Goal: Task Accomplishment & Management: Complete application form

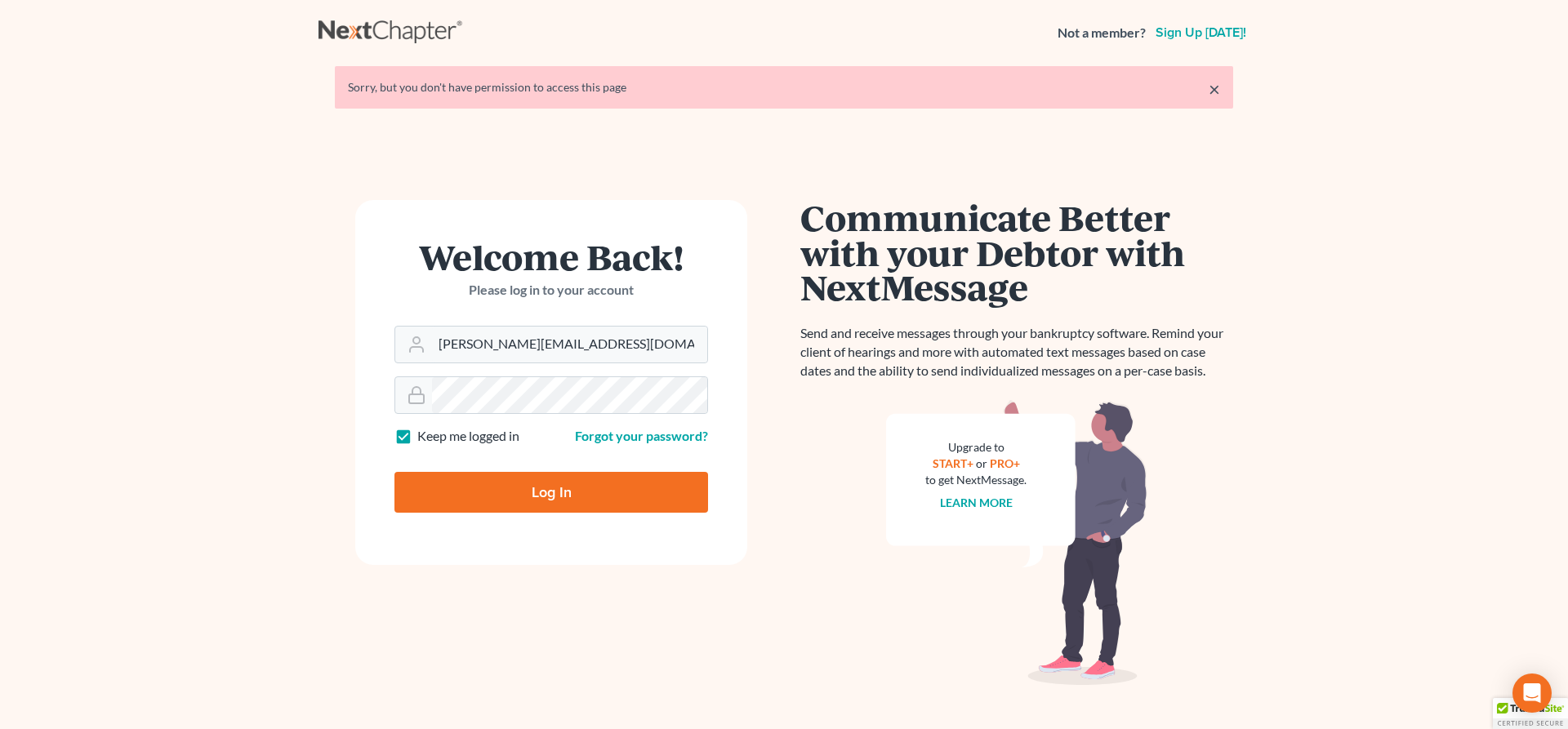
type input "[PERSON_NAME][EMAIL_ADDRESS][DOMAIN_NAME]"
click at [549, 497] on input "Log In" at bounding box center [551, 492] width 313 height 41
type input "Thinking..."
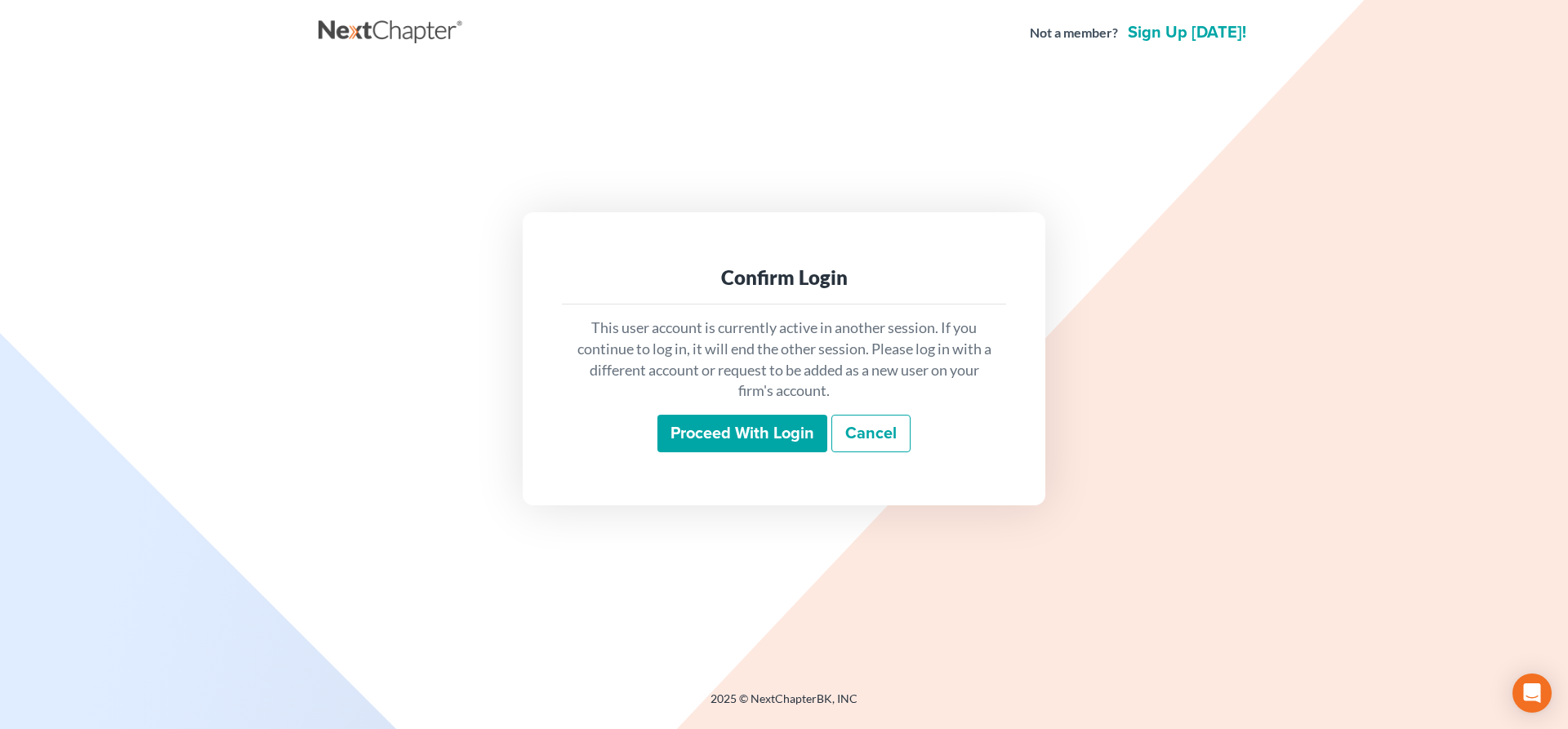
click at [776, 437] on input "Proceed with login" at bounding box center [742, 433] width 169 height 37
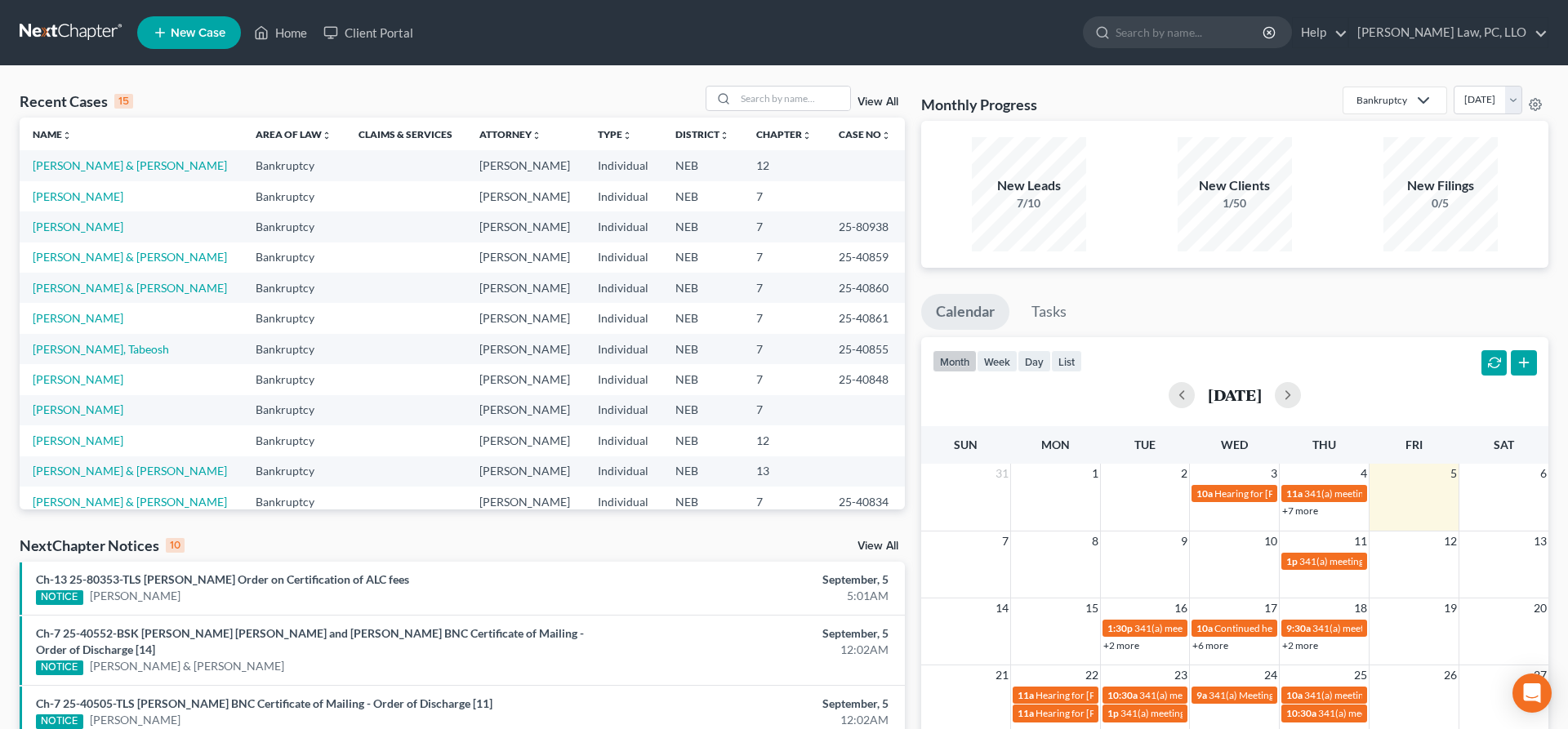
click at [200, 33] on span "New Case" at bounding box center [198, 33] width 55 height 12
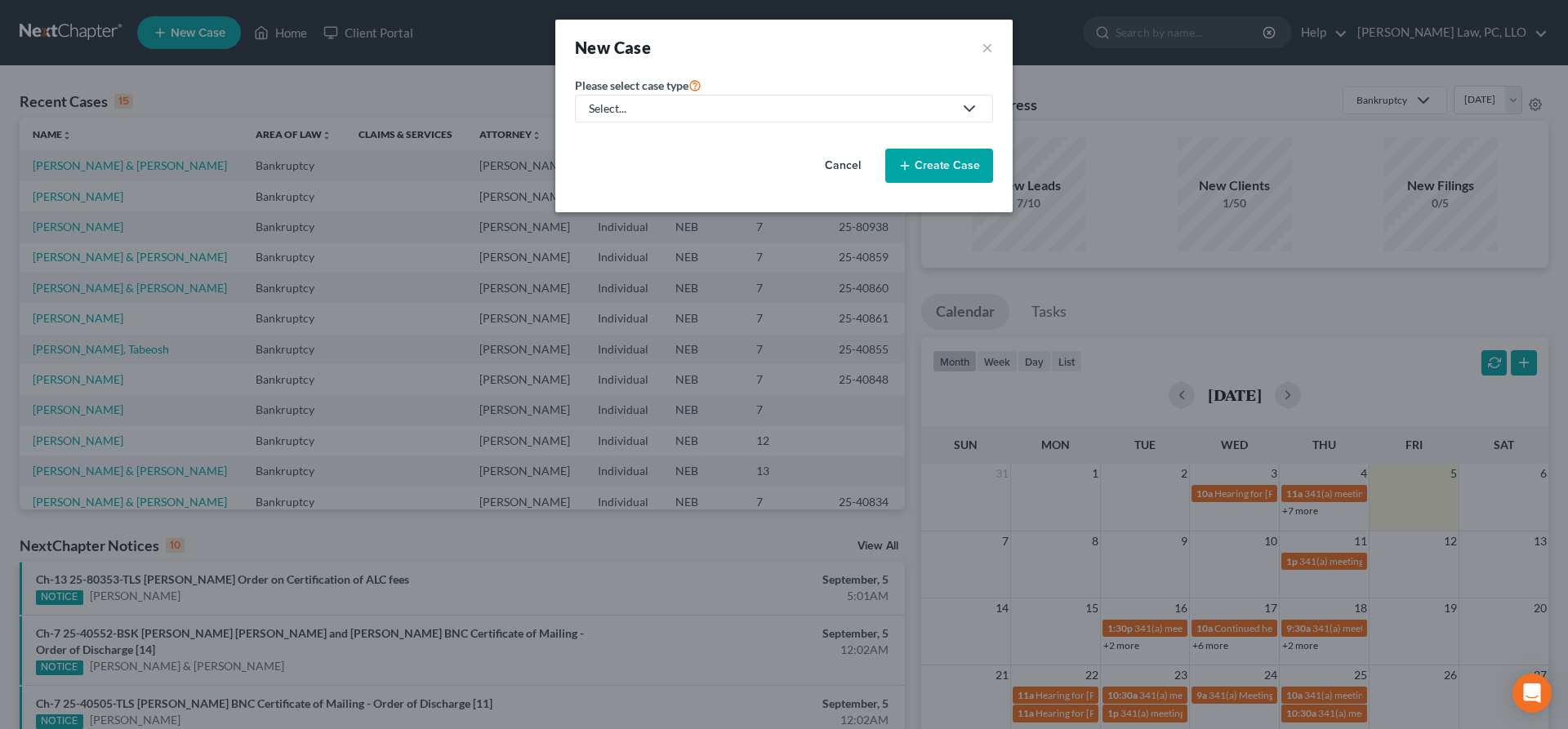
click at [706, 115] on div "Select..." at bounding box center [771, 108] width 365 height 16
click at [658, 140] on div "Bankruptcy" at bounding box center [668, 141] width 156 height 16
select select "48"
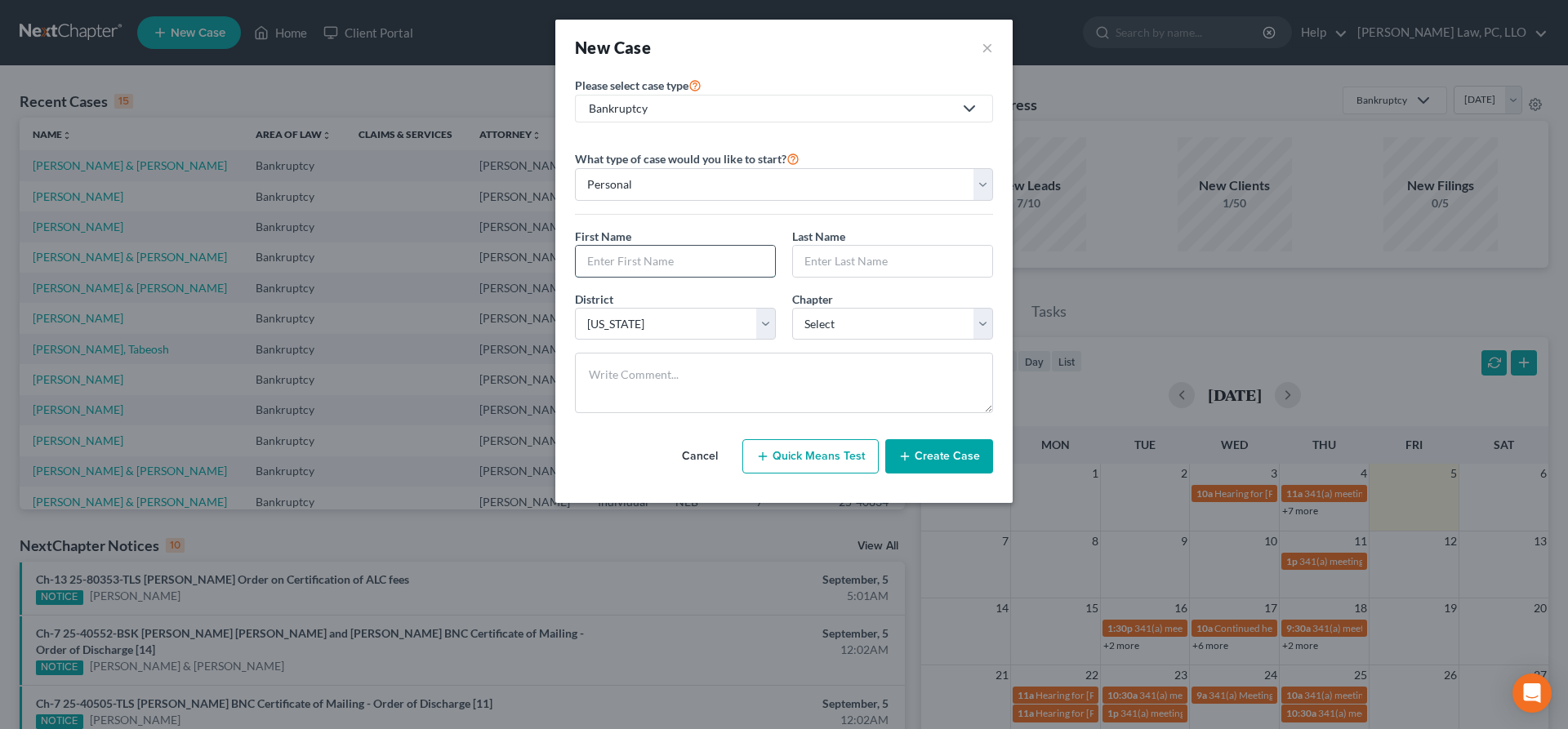
click at [625, 267] on input "text" at bounding box center [675, 261] width 199 height 31
type input "Charlene"
type input "Friesen"
select select "0"
click option "7" at bounding box center [0, 0] width 0 height 0
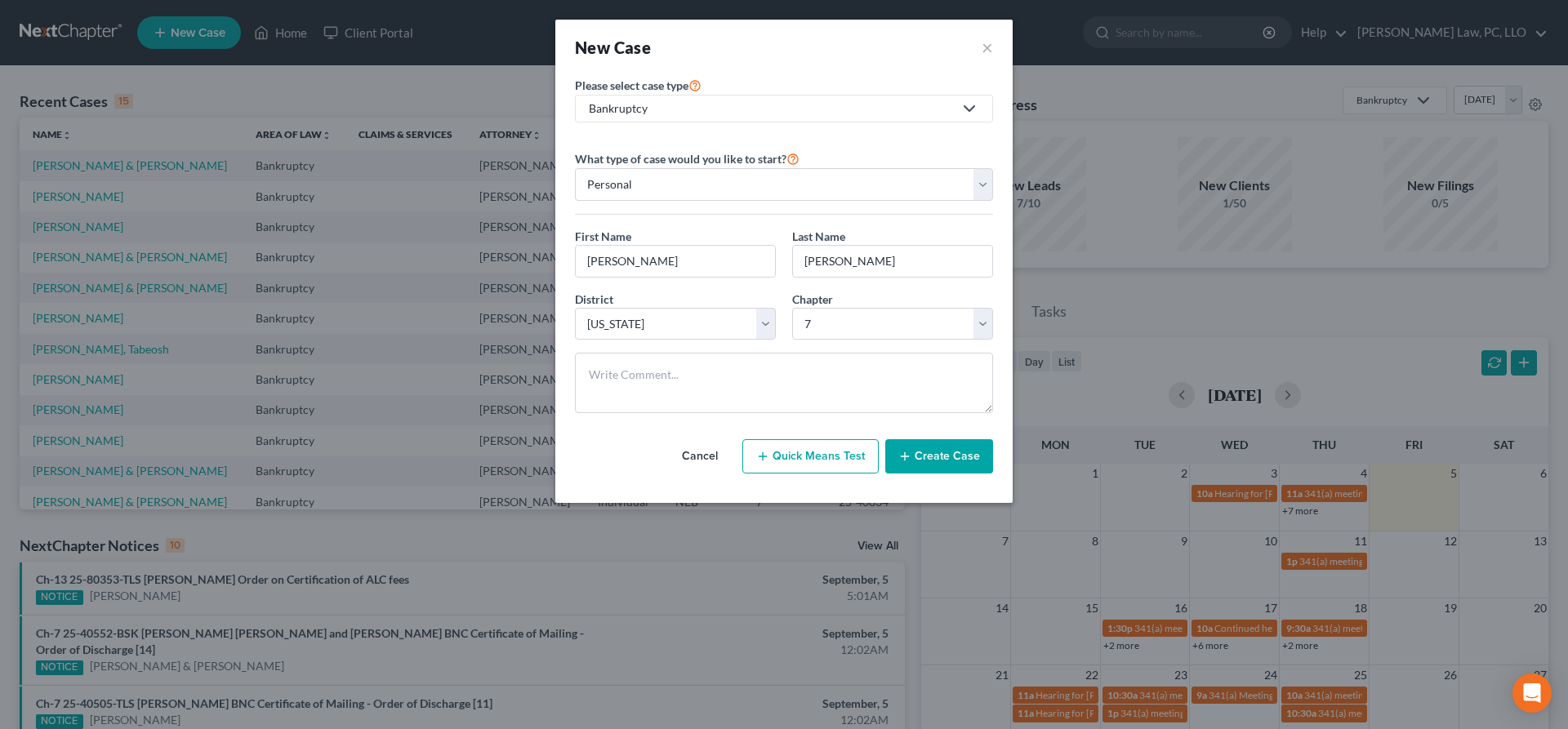
click at [925, 454] on button "Create Case" at bounding box center [939, 456] width 108 height 34
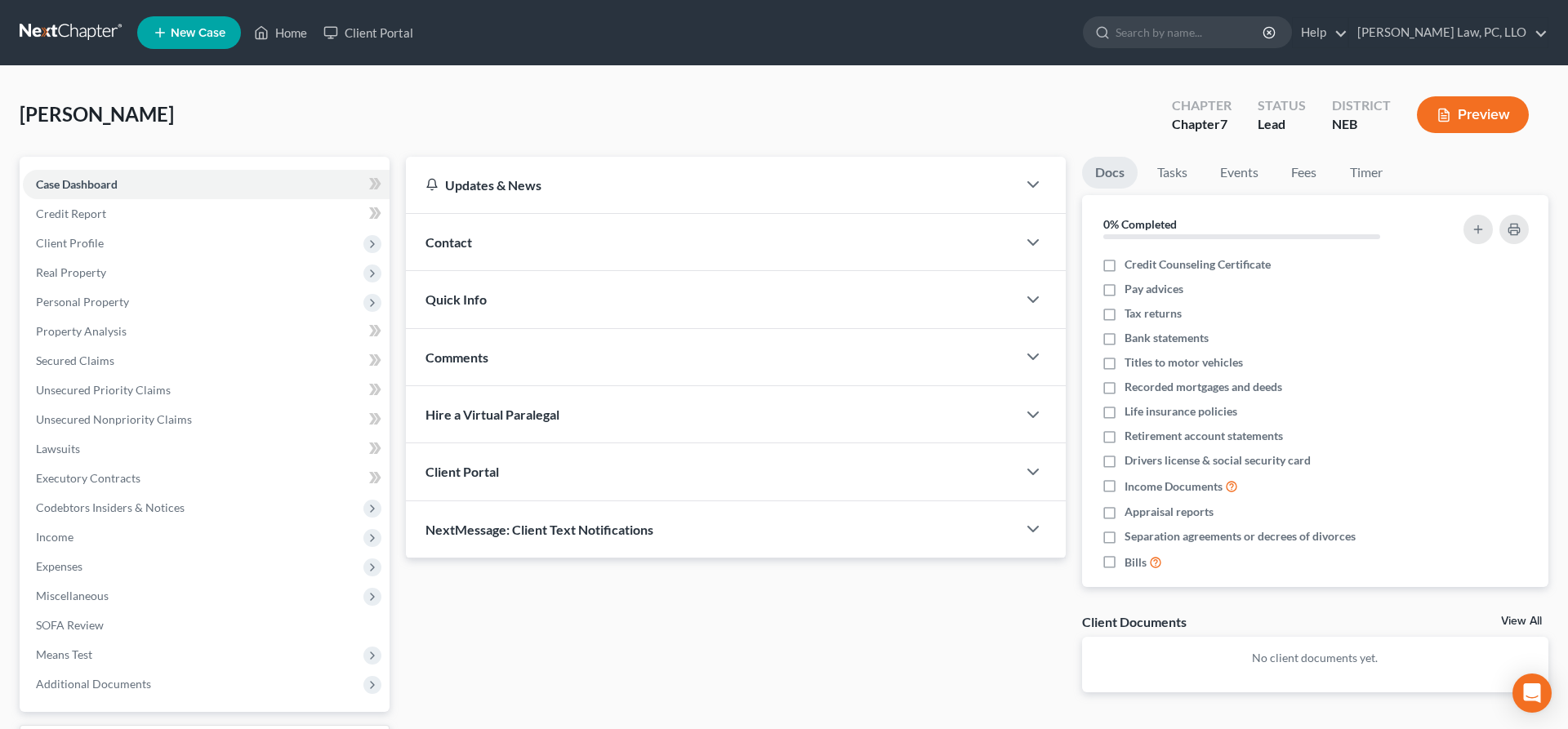
click at [584, 462] on div "Client Portal" at bounding box center [710, 472] width 611 height 56
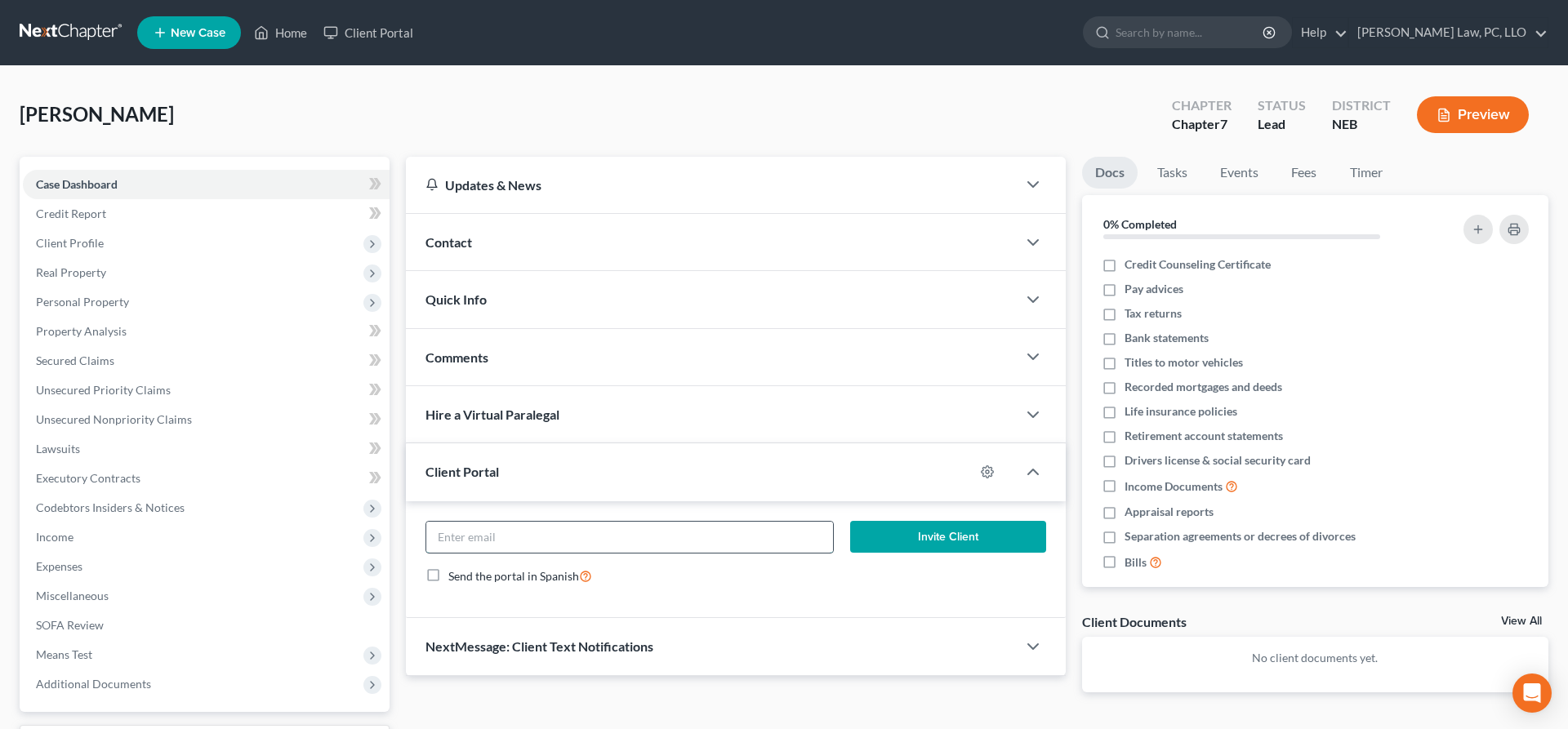
click at [630, 531] on input "email" at bounding box center [629, 537] width 406 height 31
paste input "charlene.friesen@icloud.com"
type input "charlene.friesen@icloud.com"
click at [916, 540] on button "Invite Client" at bounding box center [948, 537] width 196 height 32
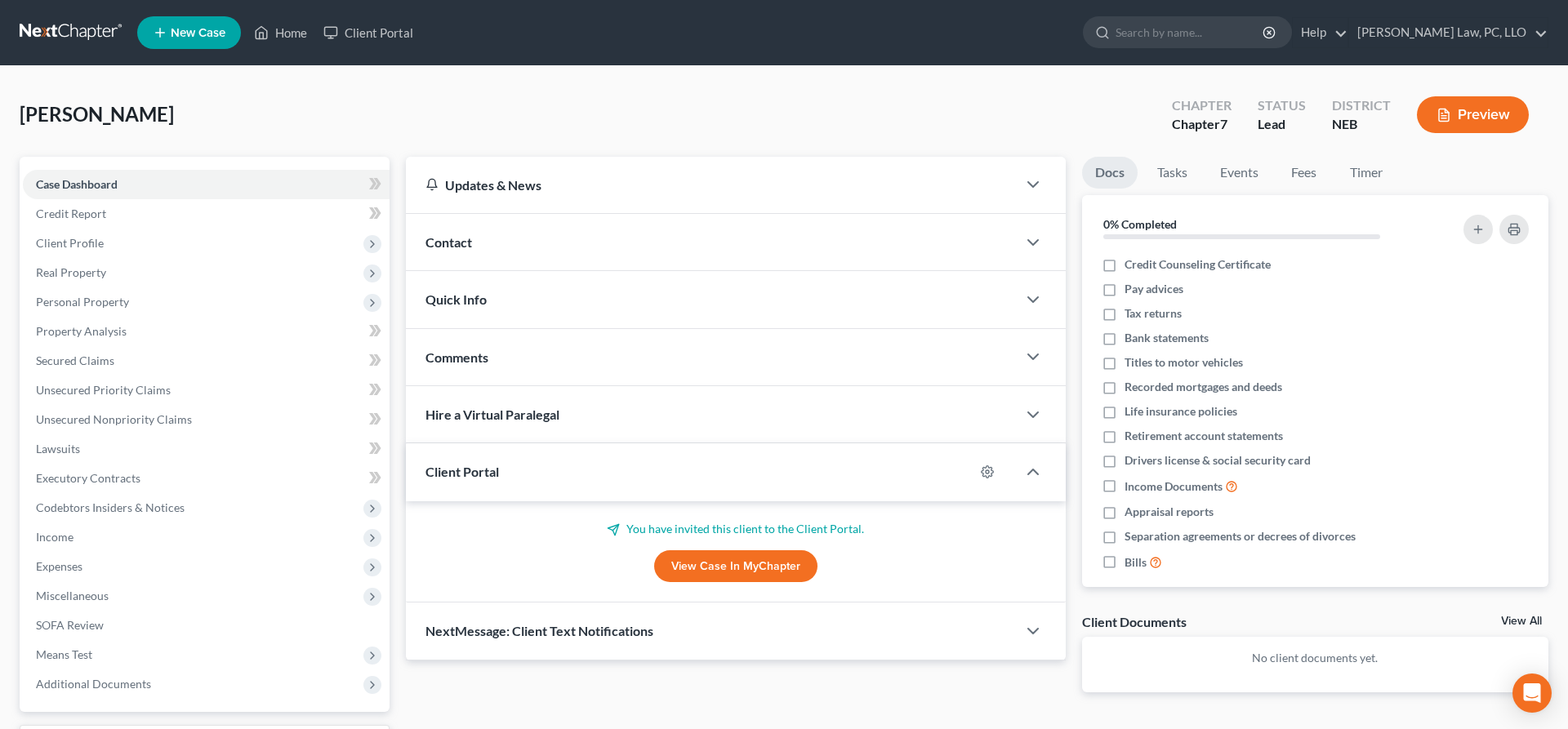
click at [193, 40] on link "New Case" at bounding box center [189, 32] width 104 height 32
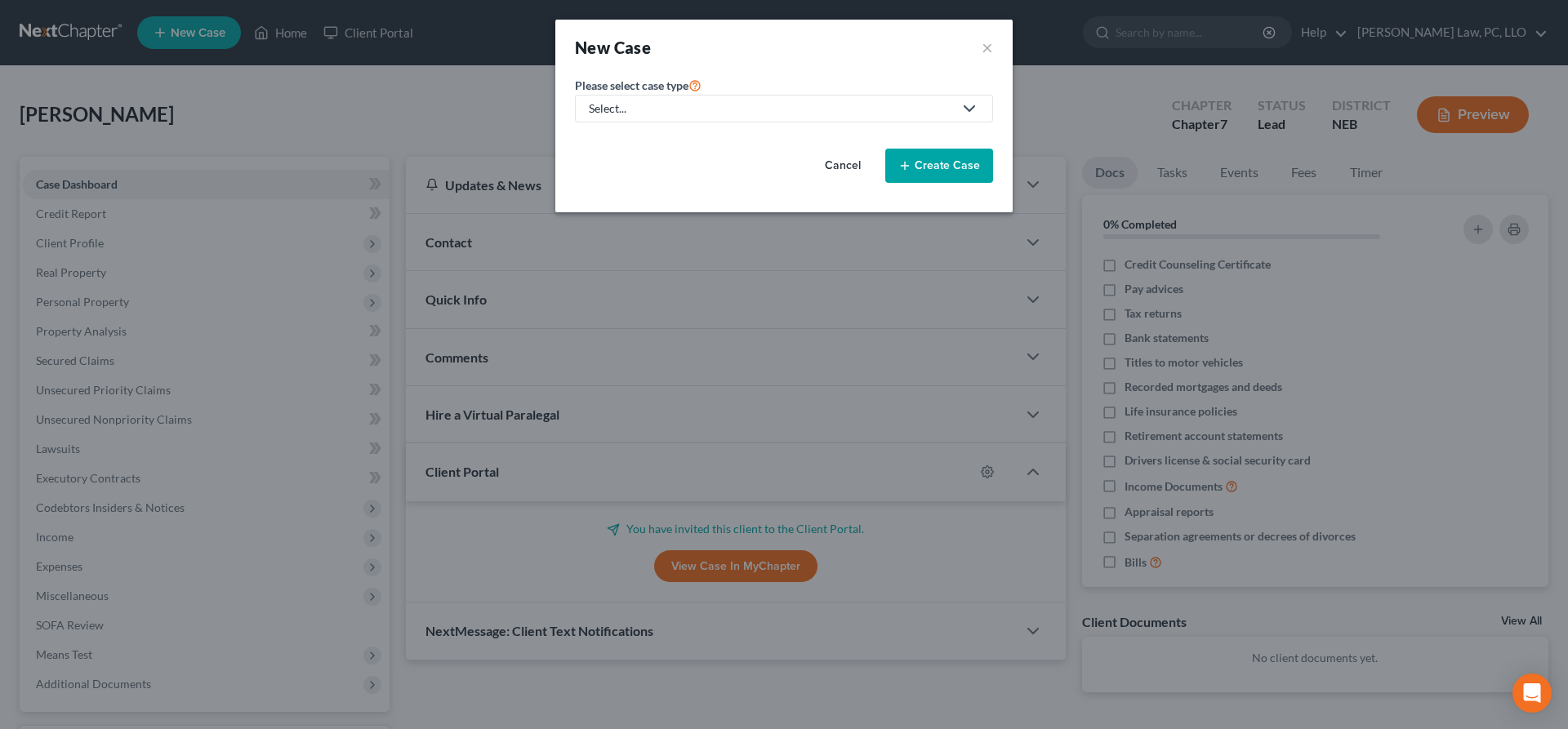
click at [625, 110] on div "Select..." at bounding box center [771, 108] width 365 height 16
click at [640, 147] on div "Bankruptcy" at bounding box center [668, 141] width 156 height 16
select select "48"
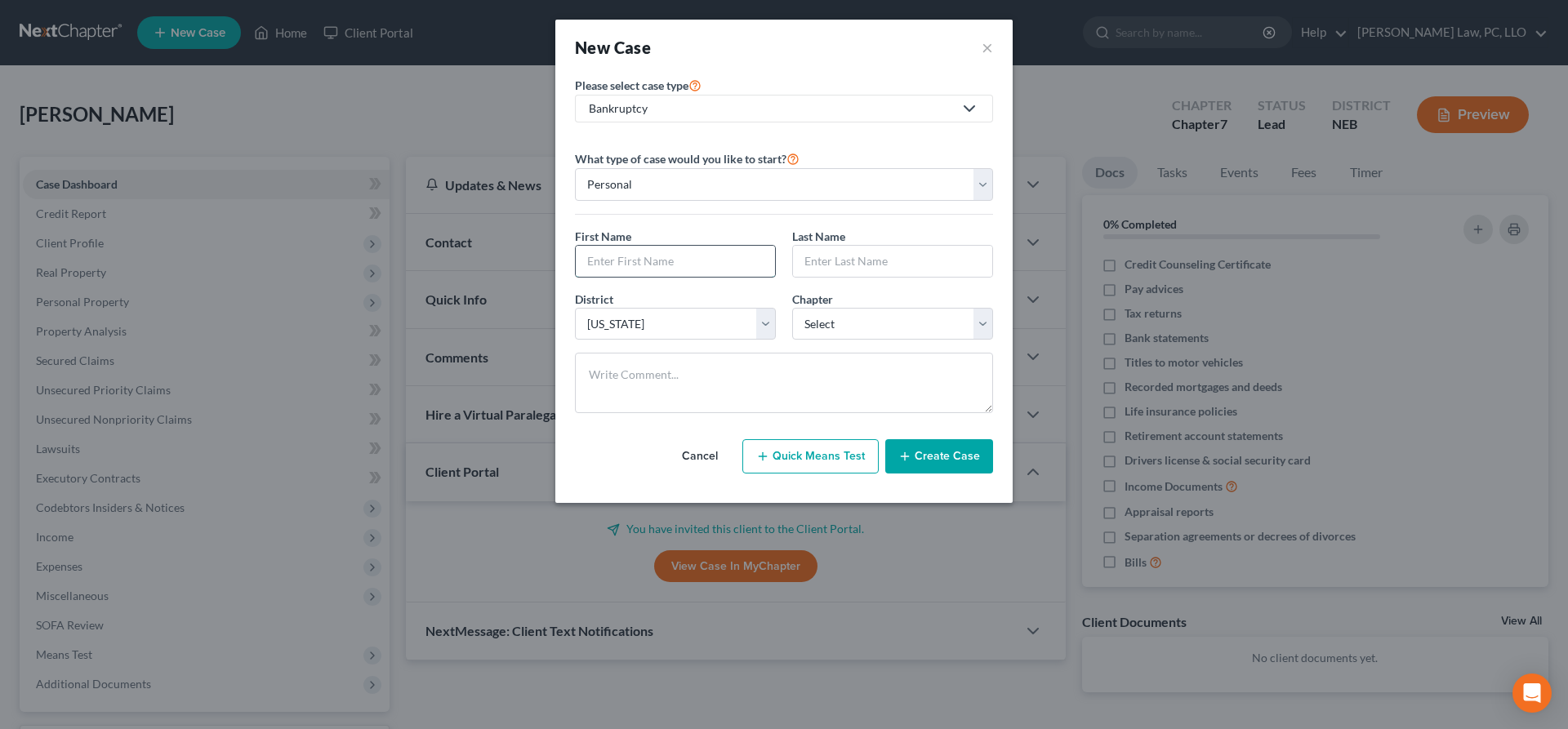
click at [732, 264] on input "text" at bounding box center [675, 261] width 199 height 31
drag, startPoint x: 687, startPoint y: 264, endPoint x: 571, endPoint y: 277, distance: 116.7
click at [576, 277] on input "JOhn" at bounding box center [675, 261] width 199 height 31
type input "John"
type input "Burkett"
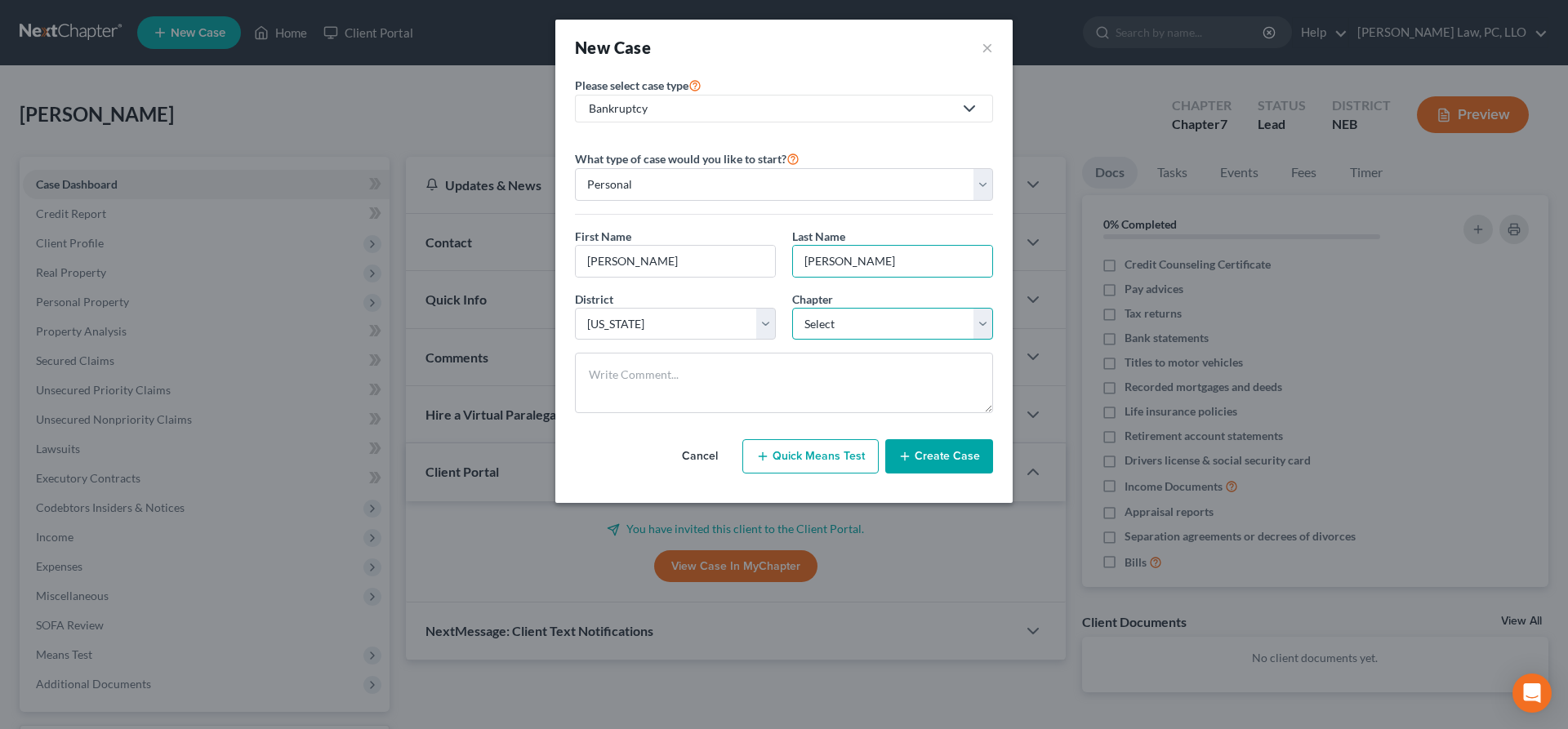
click at [792, 307] on select "Select 7 11 12 13" at bounding box center [893, 324] width 201 height 32
select select "0"
click option "7" at bounding box center [0, 0] width 0 height 0
click at [971, 465] on button "Create Case" at bounding box center [939, 456] width 108 height 34
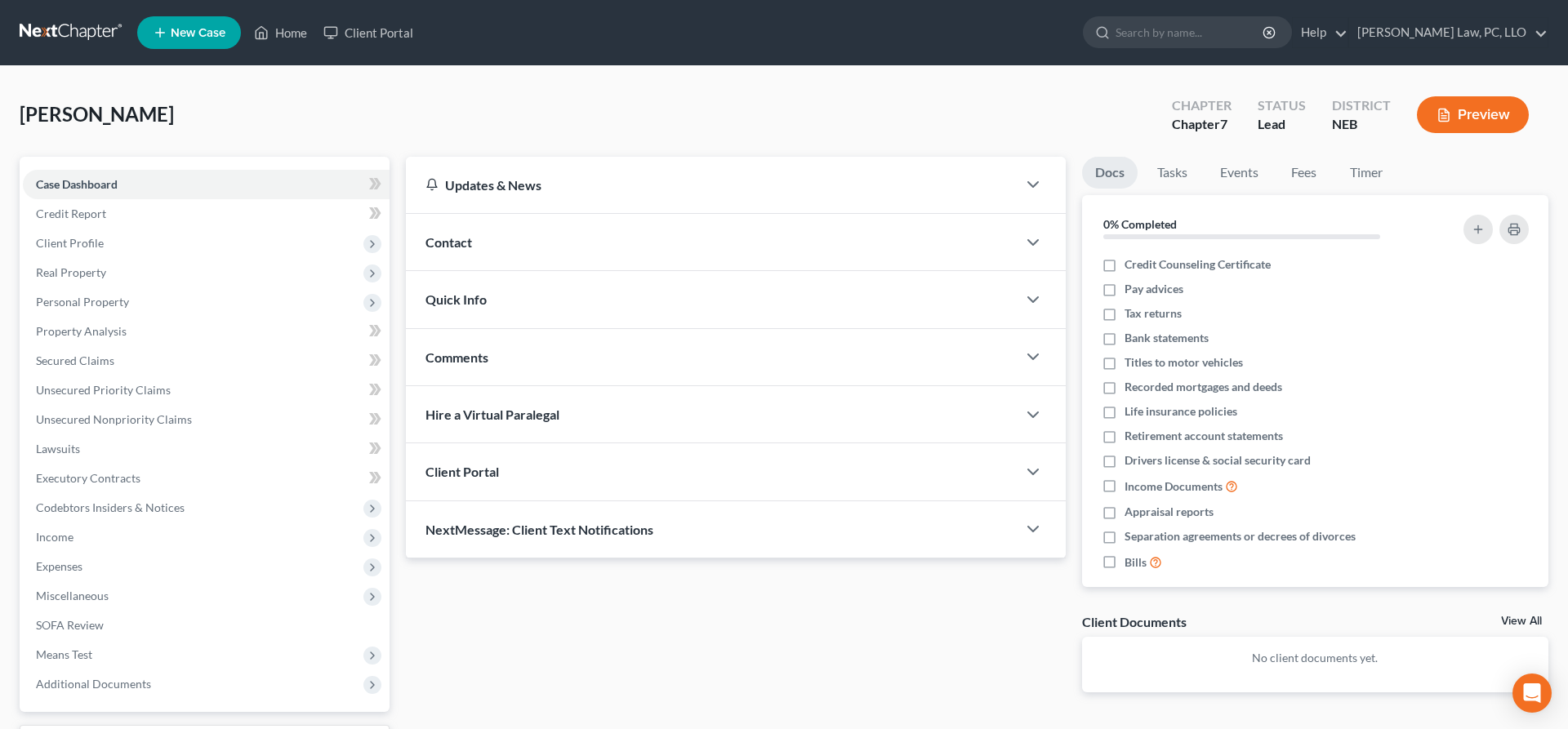
click at [667, 484] on div "Client Portal" at bounding box center [710, 472] width 611 height 56
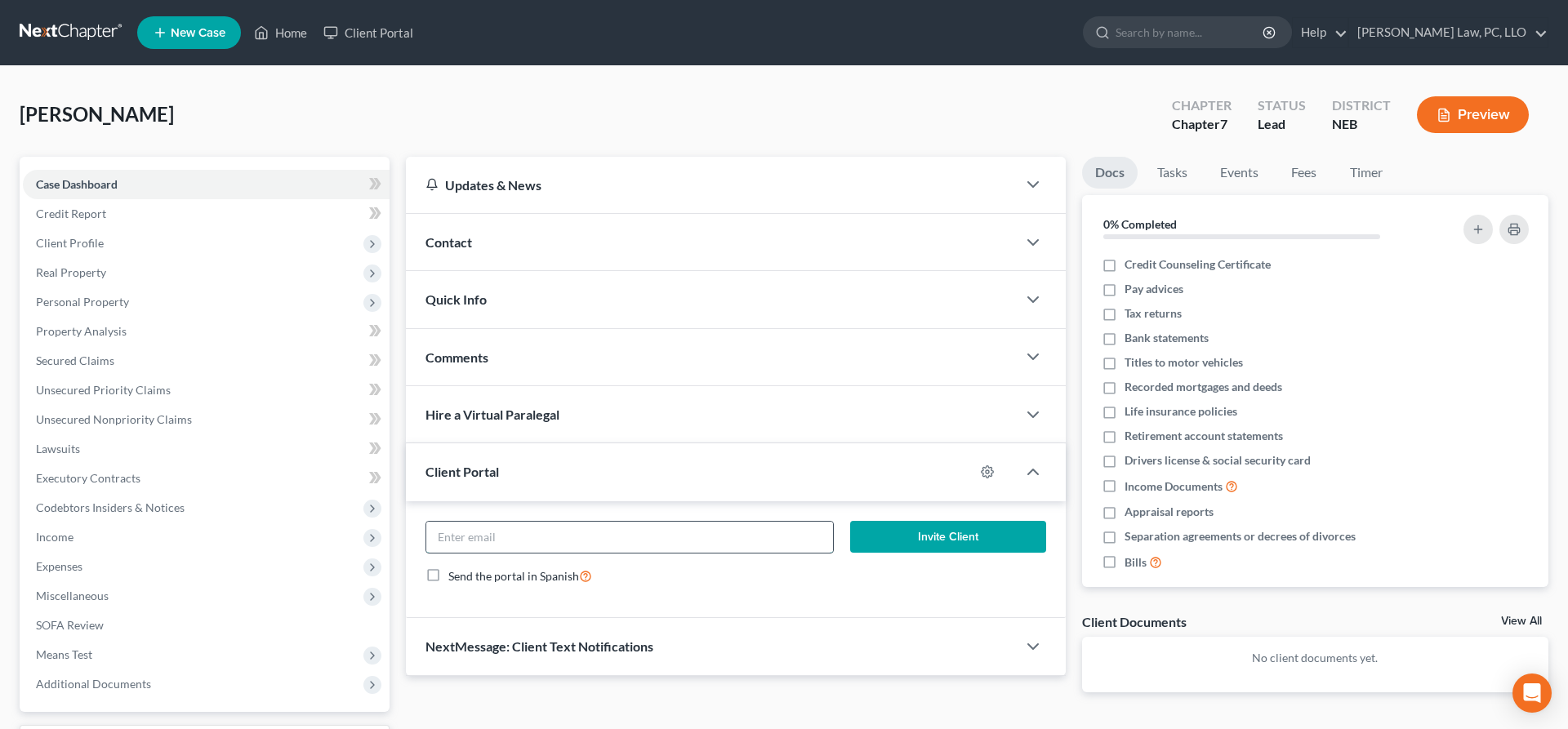
click at [617, 544] on input "email" at bounding box center [629, 537] width 406 height 31
paste input "jburkett@diodecom.net"
type input "jburkett@diodecom.net"
click at [959, 543] on button "Invite Client" at bounding box center [948, 537] width 196 height 32
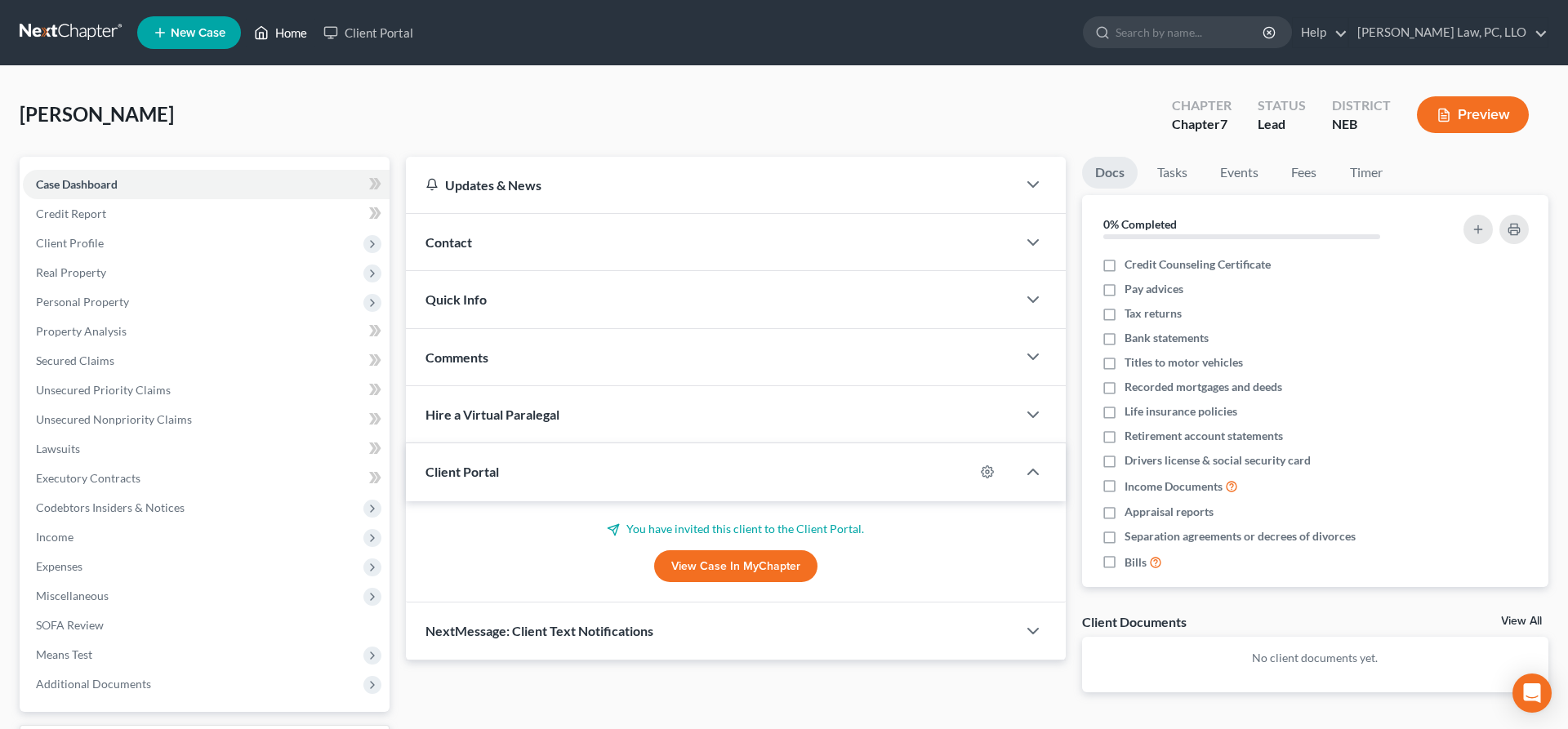
click at [256, 40] on icon at bounding box center [261, 32] width 14 height 20
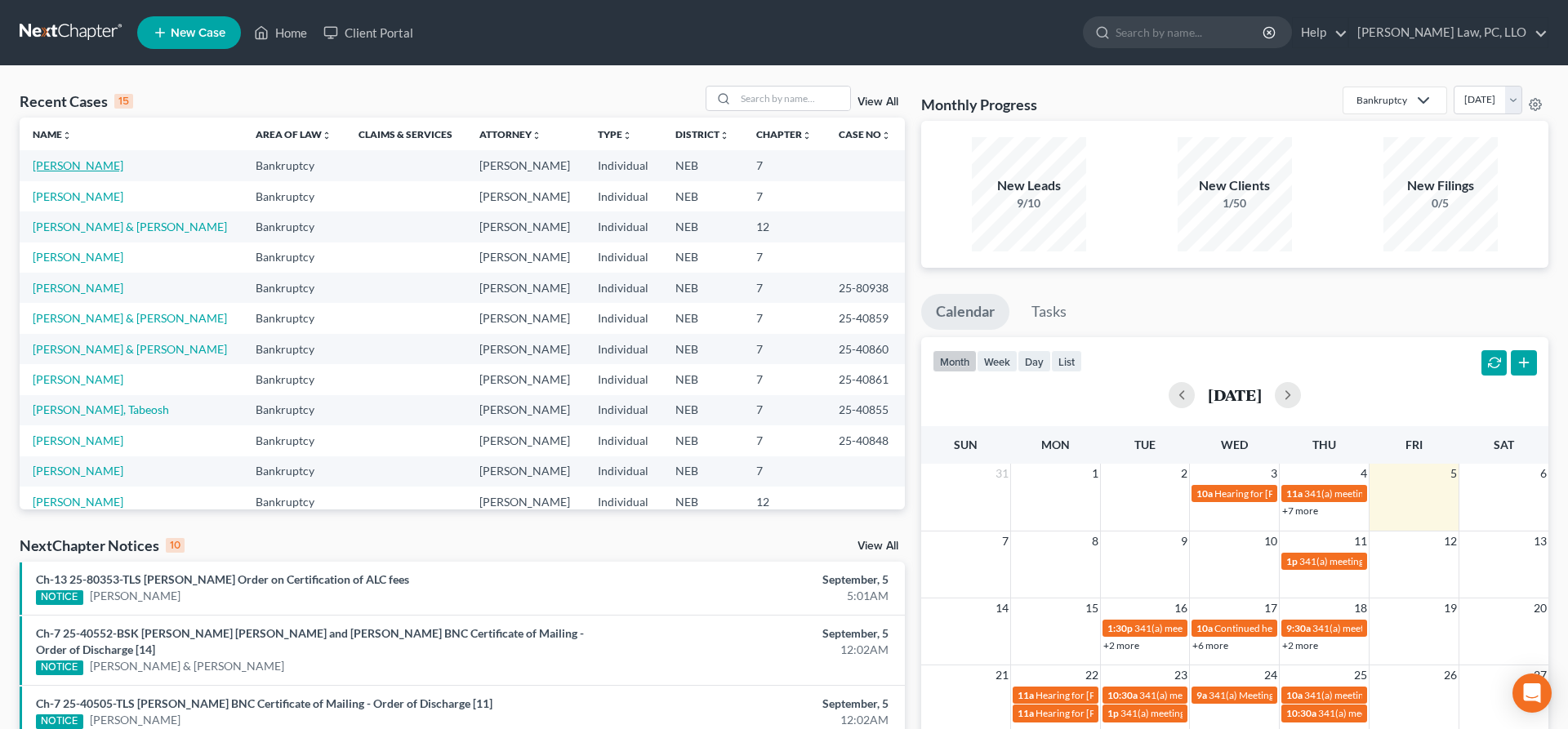
click at [54, 168] on link "Burkett, John" at bounding box center [78, 165] width 90 height 14
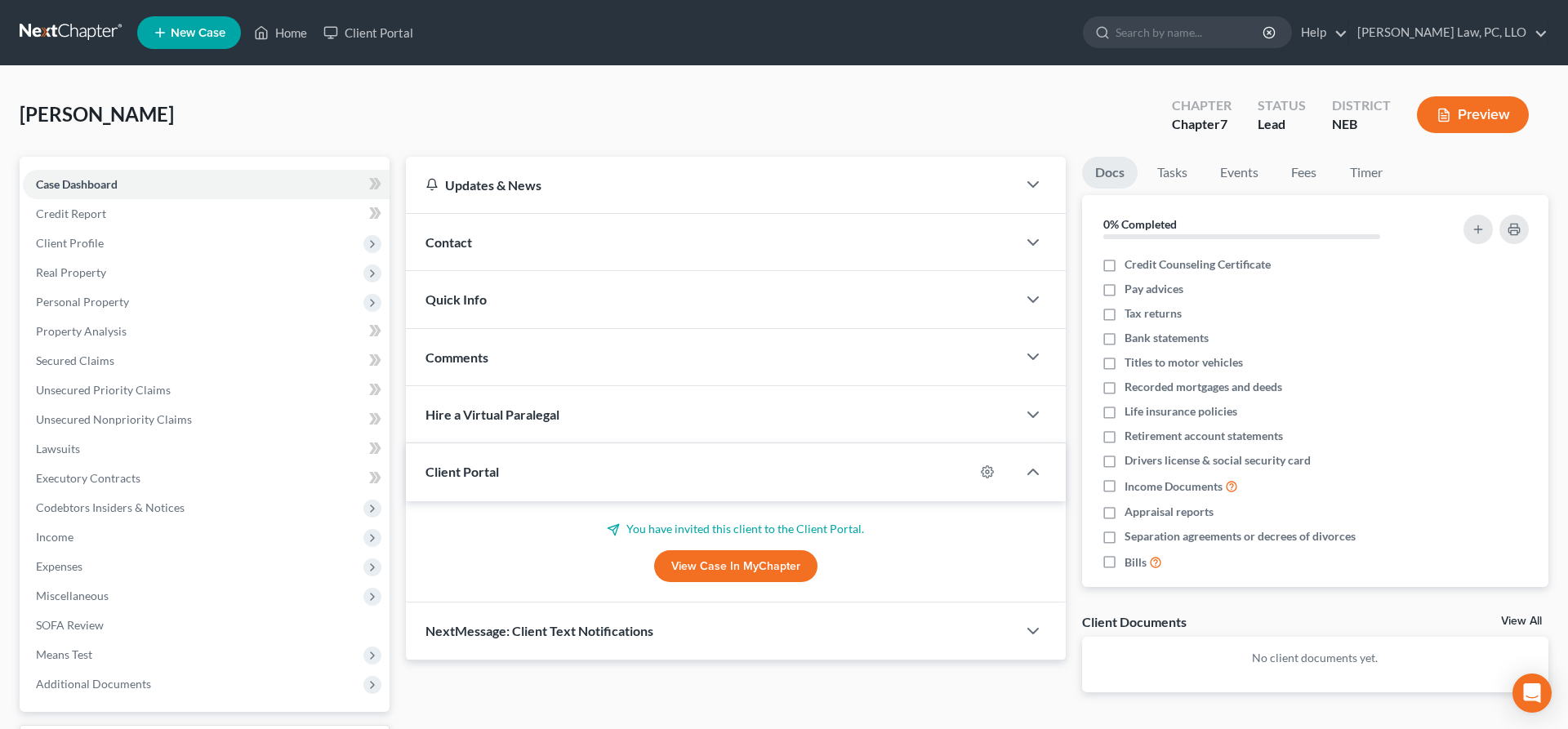
click at [605, 469] on div "Client Portal" at bounding box center [689, 472] width 568 height 56
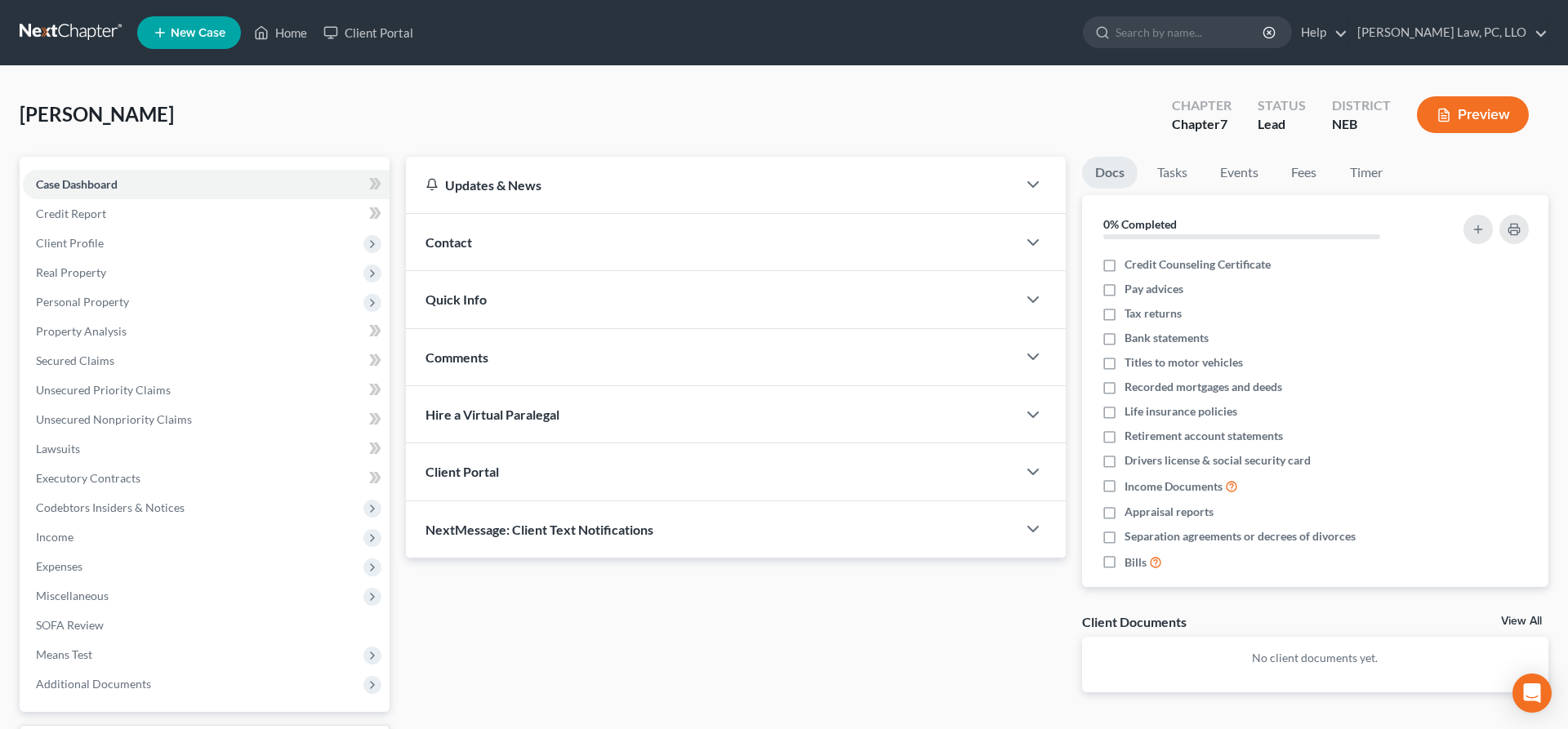
click at [605, 469] on div "Client Portal" at bounding box center [710, 472] width 611 height 56
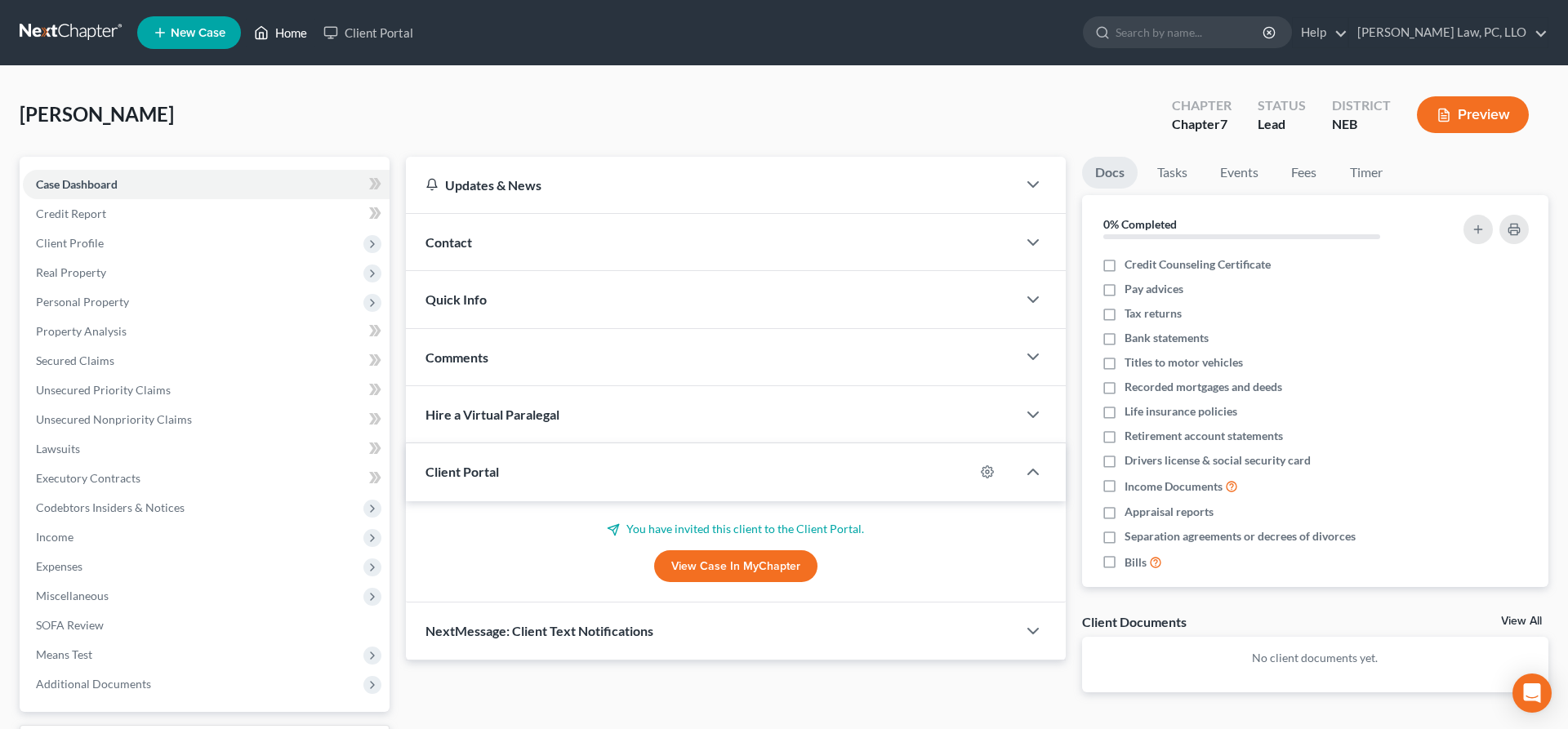
click at [302, 43] on link "Home" at bounding box center [280, 32] width 69 height 30
